Goal: Task Accomplishment & Management: Manage account settings

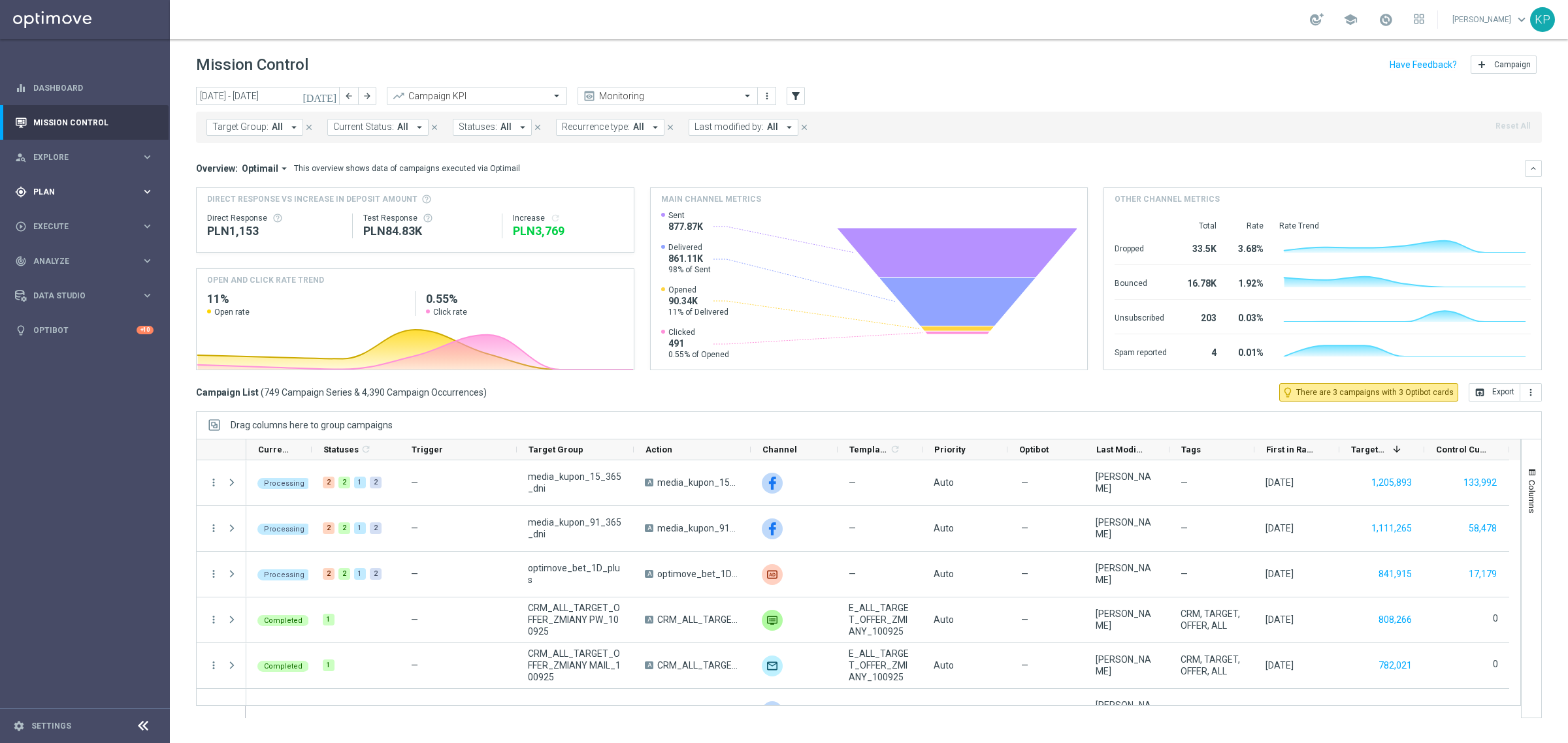
click at [100, 190] on span "Plan" at bounding box center [87, 192] width 108 height 8
click at [72, 214] on link "Target Groups" at bounding box center [85, 218] width 102 height 10
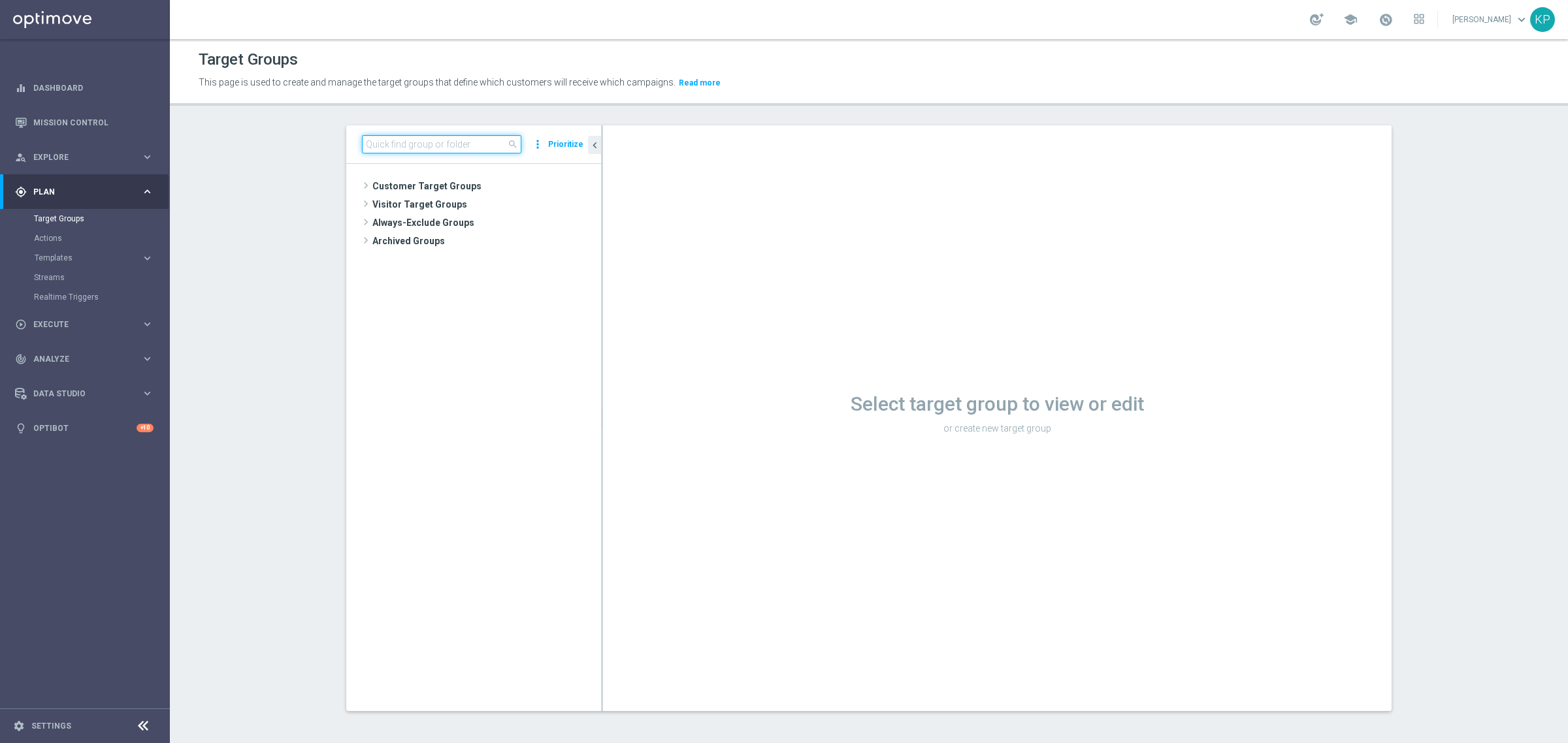
click at [425, 139] on input at bounding box center [441, 143] width 159 height 18
paste input "E_ALL_TARGET_ZBR_ORG 1DEPO 200 PLN_120925"
type input "E_ALL_TARGET_ZBR_ORG 1DEPO 200 PLN_120925"
click at [453, 217] on div "insert_drive_file E_ALL_TARGET_ZBR_ORG 1DEPO 200 PLN_120925" at bounding box center [485, 222] width 173 height 18
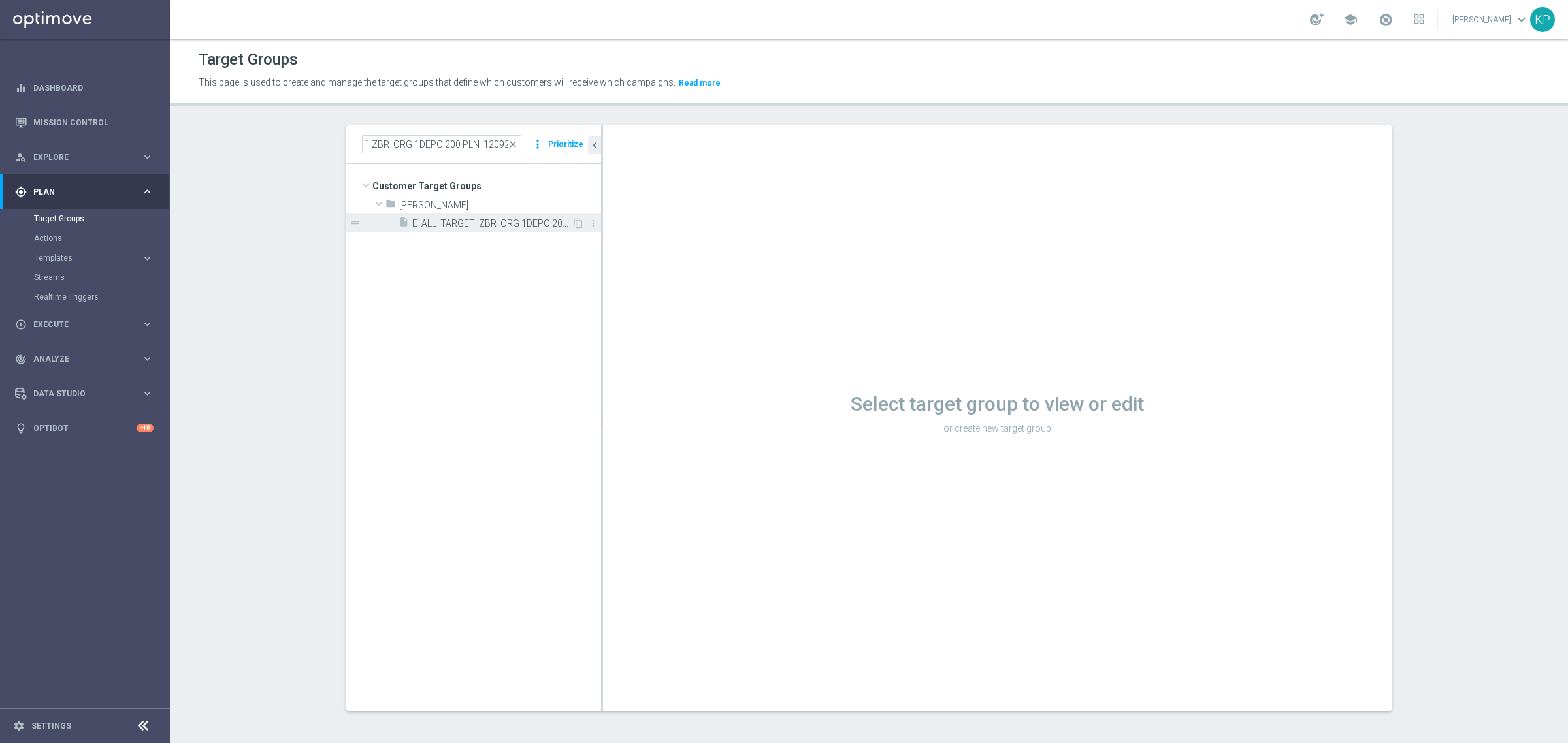
scroll to position [0, 0]
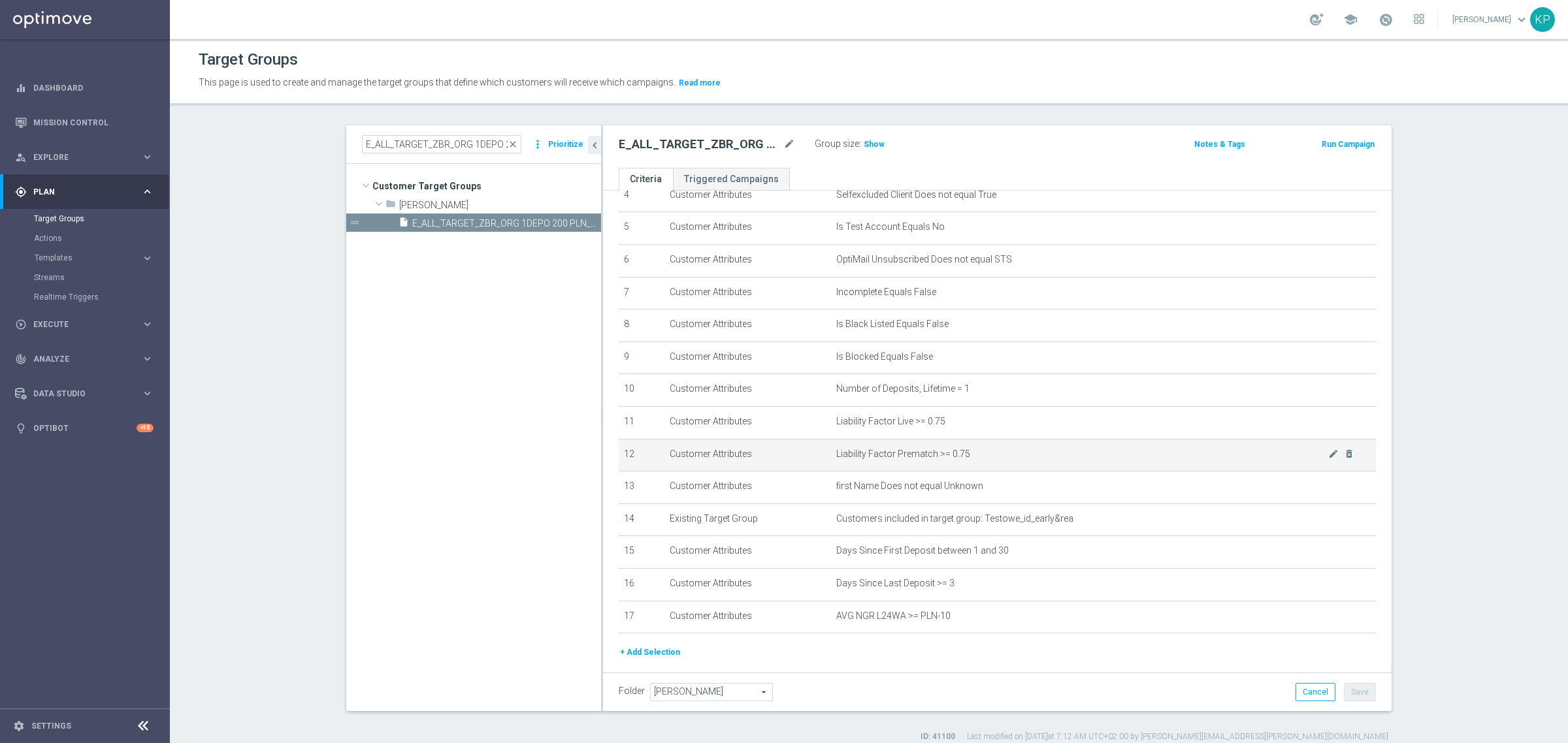
scroll to position [198, 0]
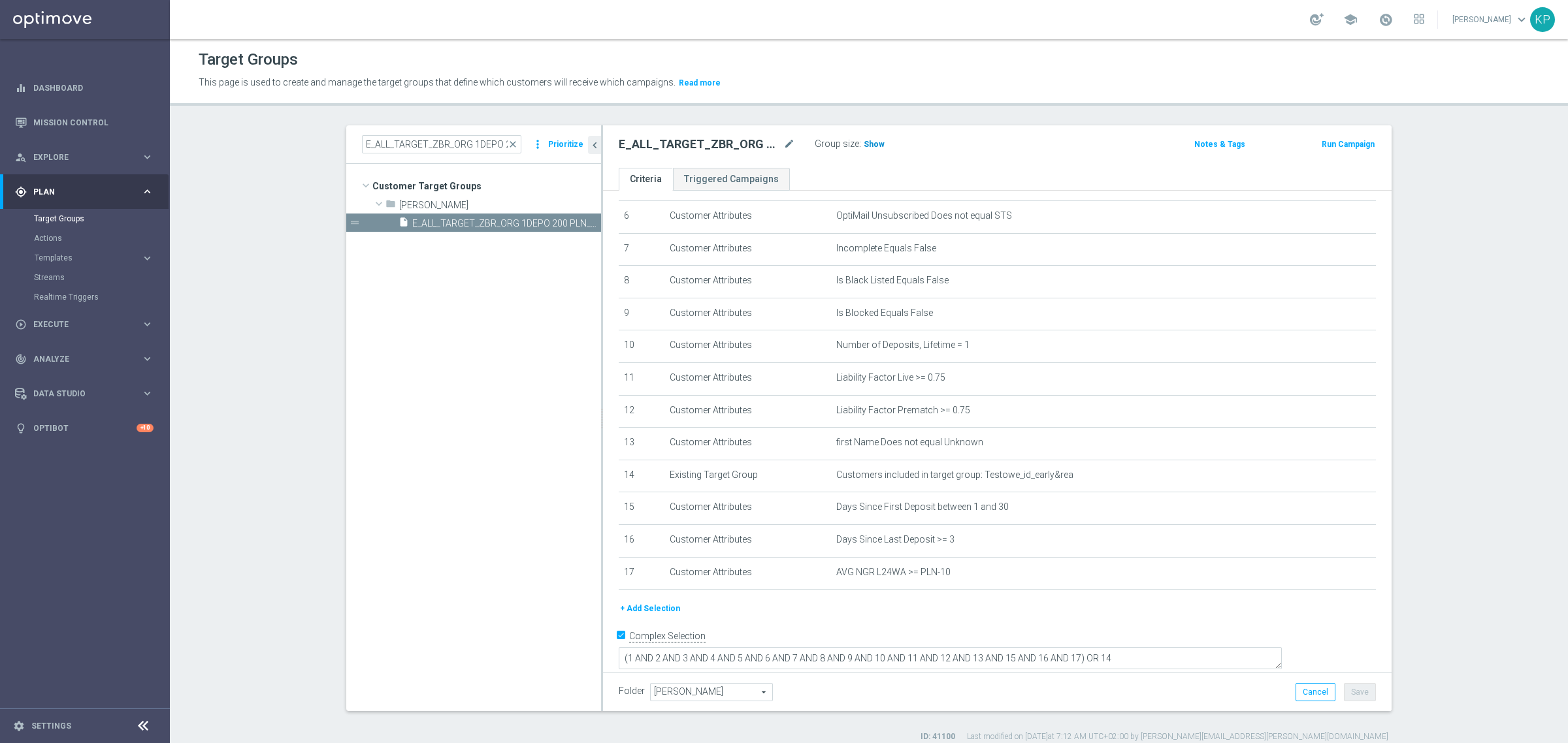
click at [866, 147] on span "Show" at bounding box center [874, 144] width 21 height 9
click at [836, 172] on ul "Criteria Triggered Campaigns" at bounding box center [996, 179] width 788 height 23
click at [830, 170] on ul "Criteria Triggered Campaigns" at bounding box center [996, 179] width 788 height 23
